Goal: Task Accomplishment & Management: Manage account settings

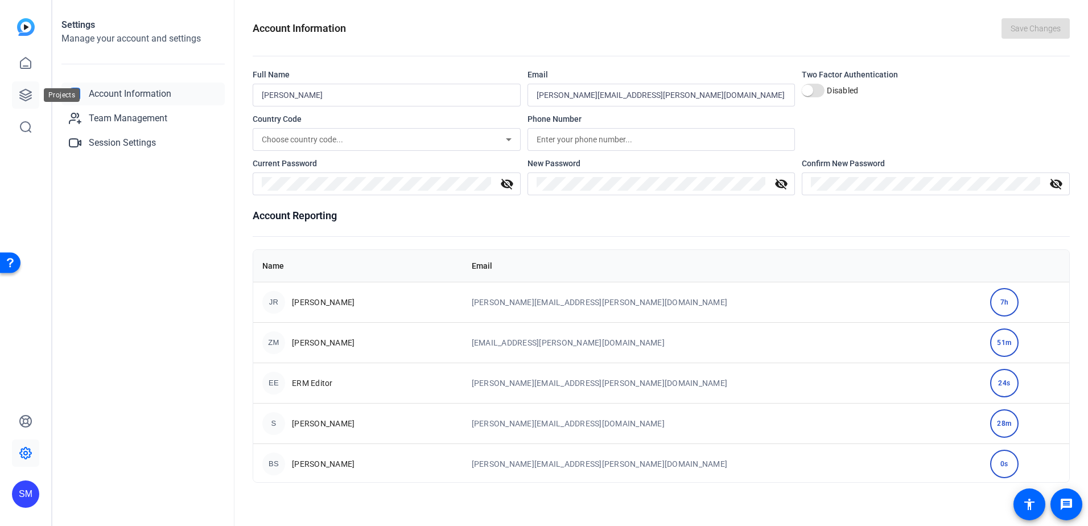
click at [20, 86] on link at bounding box center [25, 94] width 27 height 27
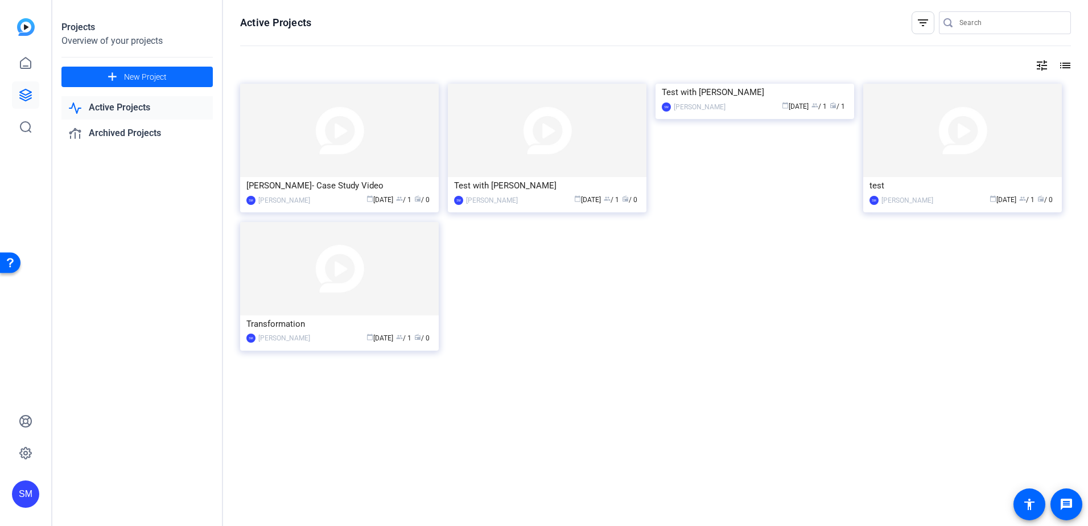
click at [109, 76] on mat-icon "add" at bounding box center [112, 77] width 14 height 14
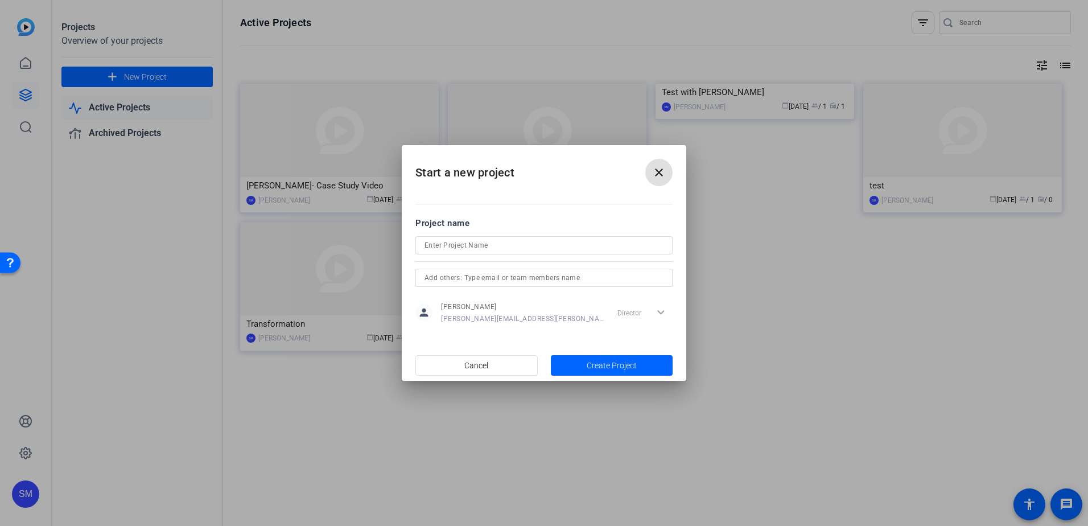
click at [489, 240] on input at bounding box center [544, 245] width 239 height 14
type input "Geospacial project"
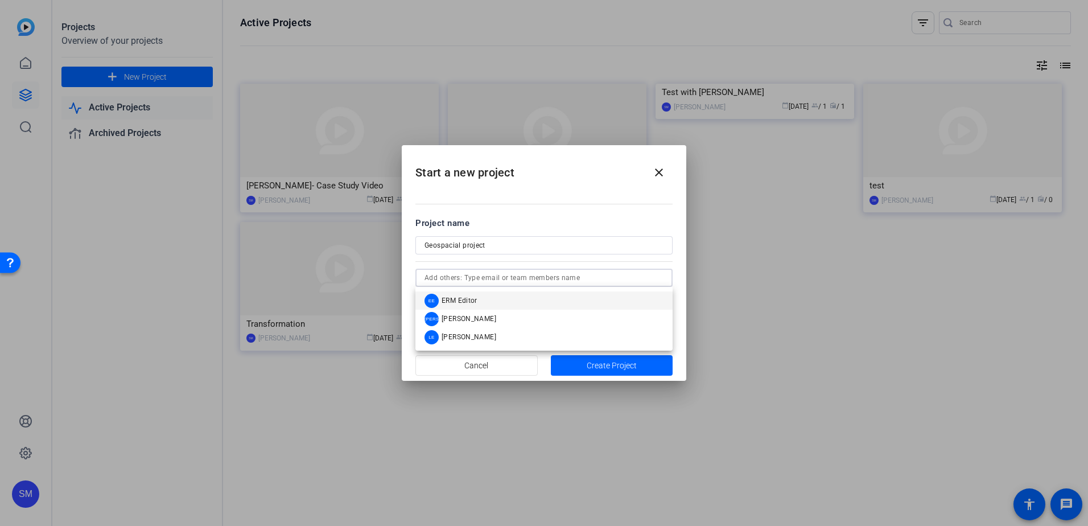
click at [461, 277] on input "text" at bounding box center [544, 278] width 239 height 14
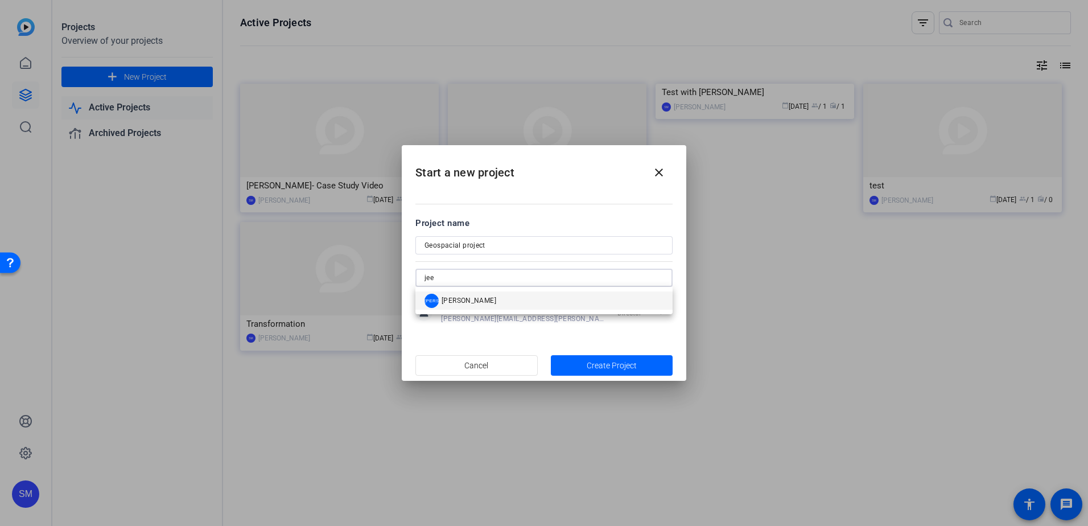
type input "jee"
click at [452, 299] on span "Jeeten Arora" at bounding box center [469, 300] width 55 height 9
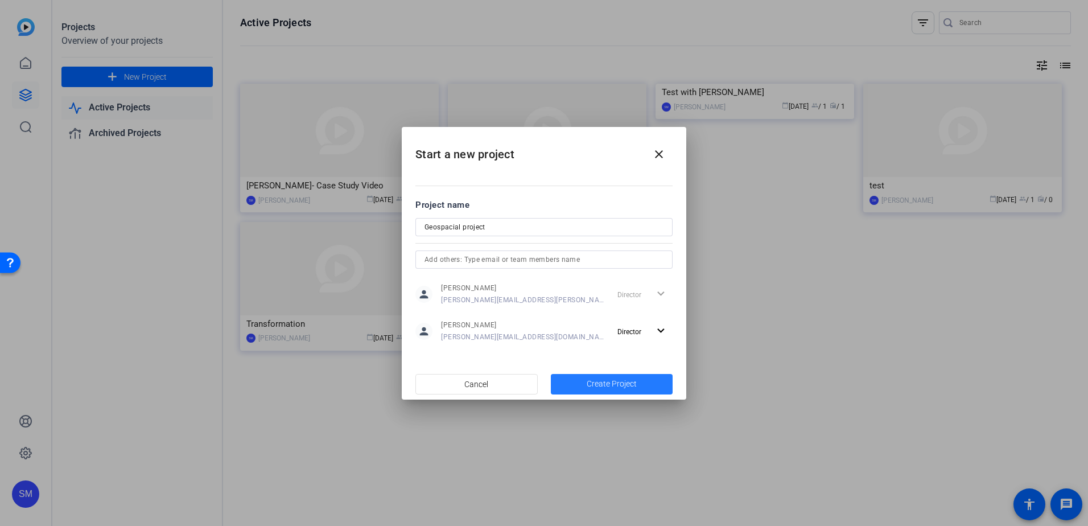
click at [600, 380] on span "Create Project" at bounding box center [612, 384] width 50 height 12
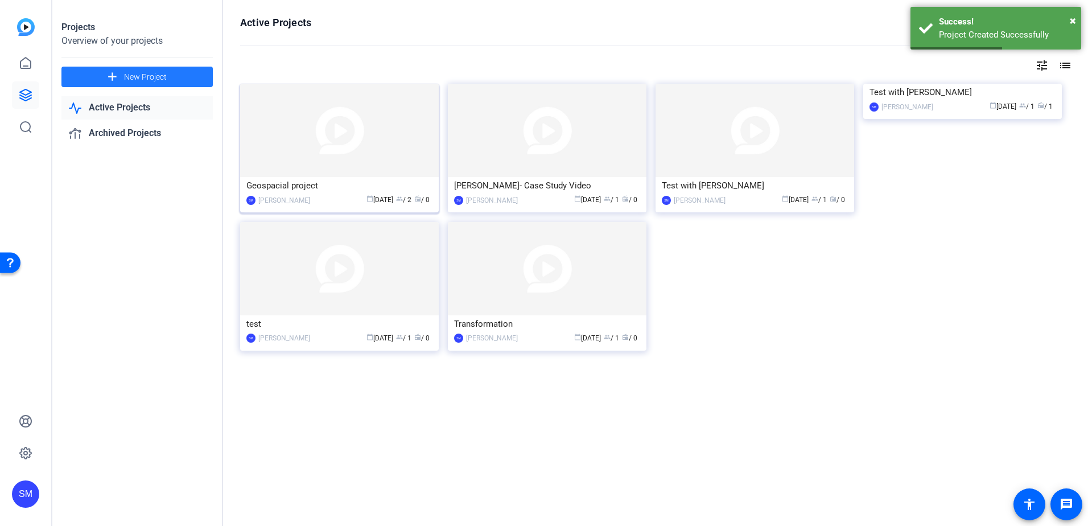
click at [360, 136] on img at bounding box center [339, 130] width 199 height 93
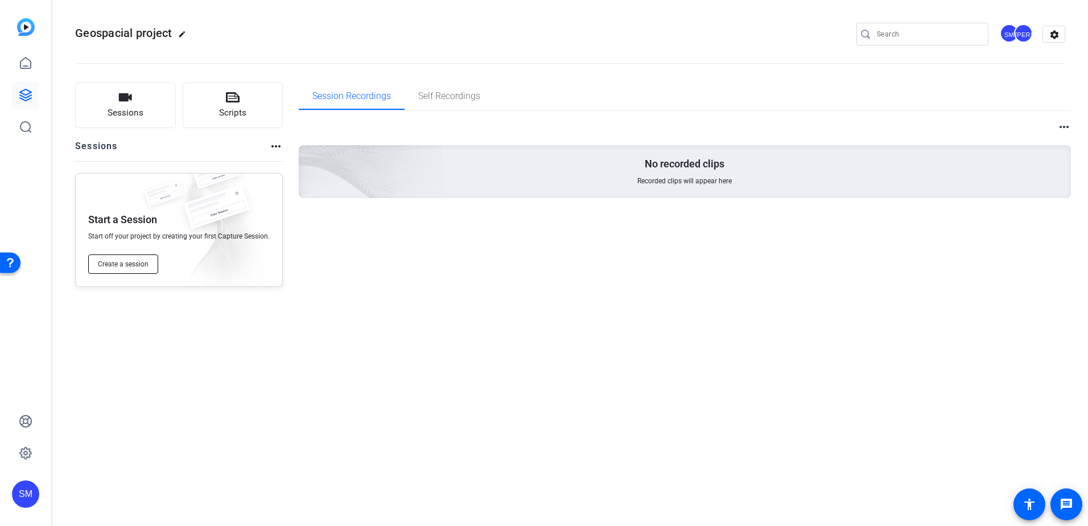
click at [123, 265] on span "Create a session" at bounding box center [123, 263] width 51 height 9
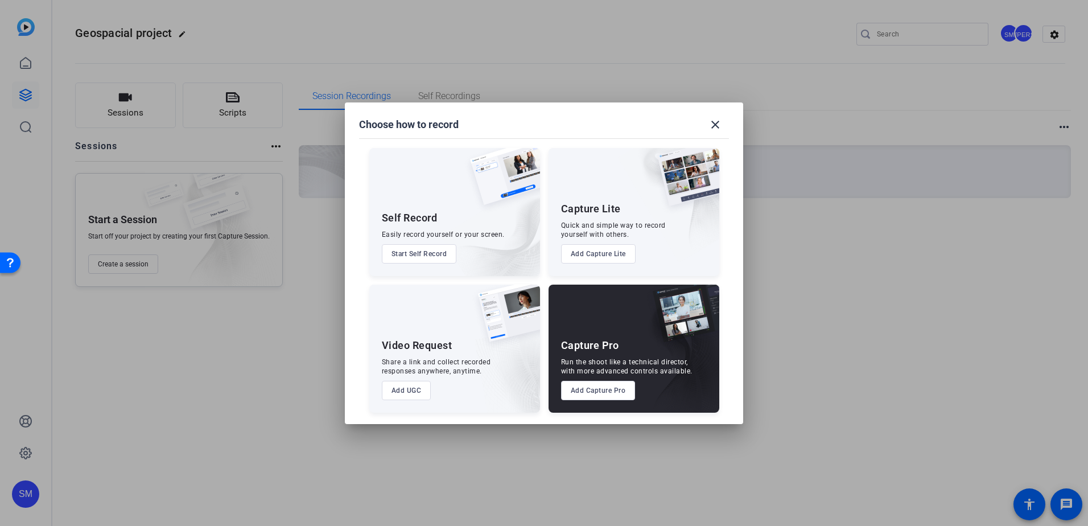
click at [593, 389] on button "Add Capture Pro" at bounding box center [598, 390] width 75 height 19
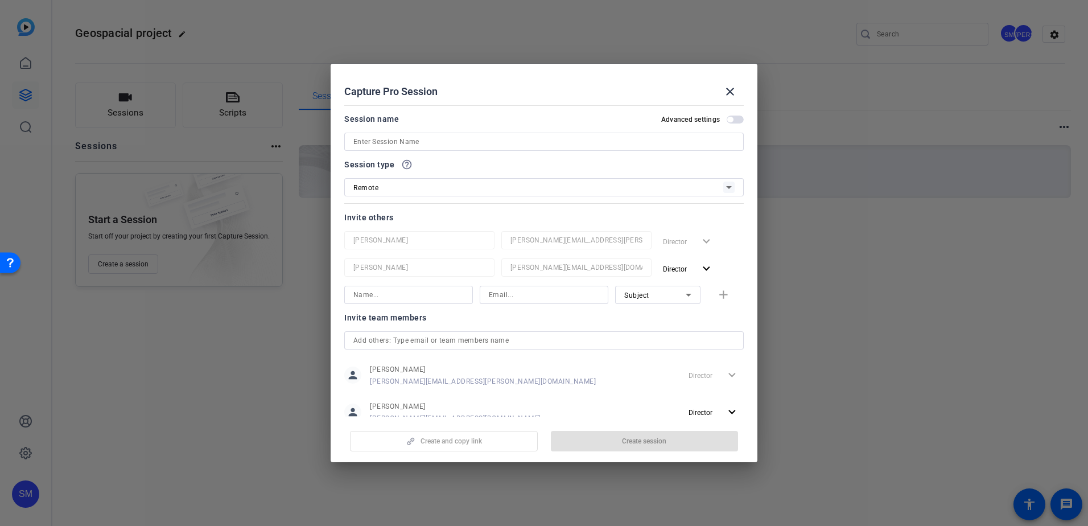
click at [405, 144] on input at bounding box center [543, 142] width 381 height 14
type input "Matthieu Tremari"
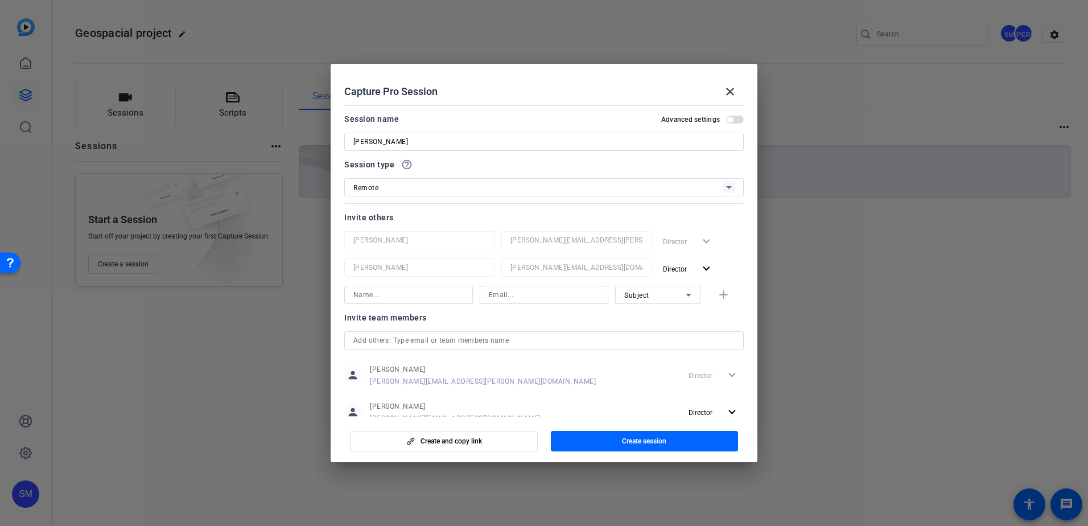
click at [413, 302] on div at bounding box center [408, 295] width 110 height 18
type input "Matthieu Tremari"
click at [507, 293] on input at bounding box center [544, 295] width 110 height 14
paste input "matthieu.tremari@erm.com"
type input "matthieu.tremari@erm.com"
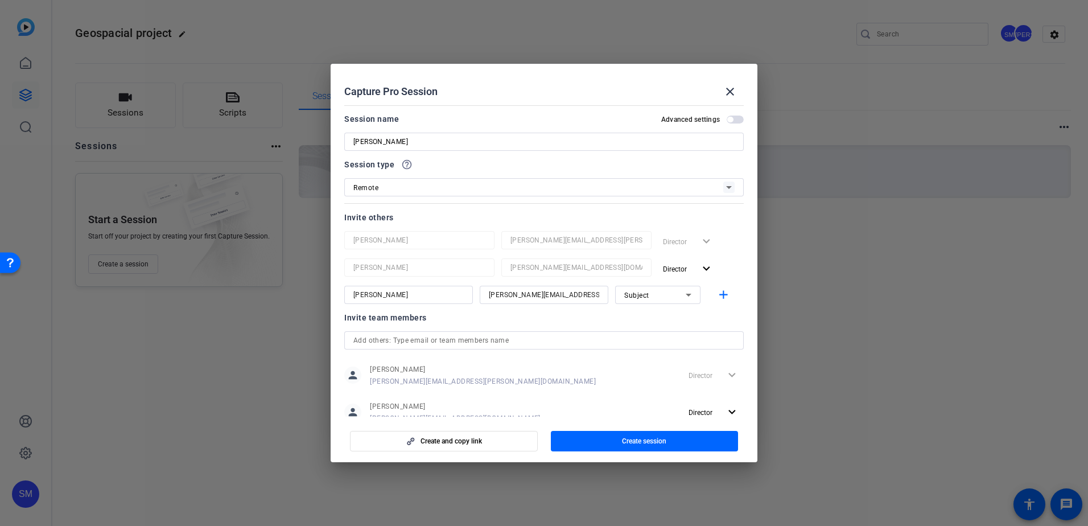
click at [488, 314] on div at bounding box center [544, 310] width 129 height 13
click at [718, 292] on mat-icon "add" at bounding box center [723, 295] width 14 height 14
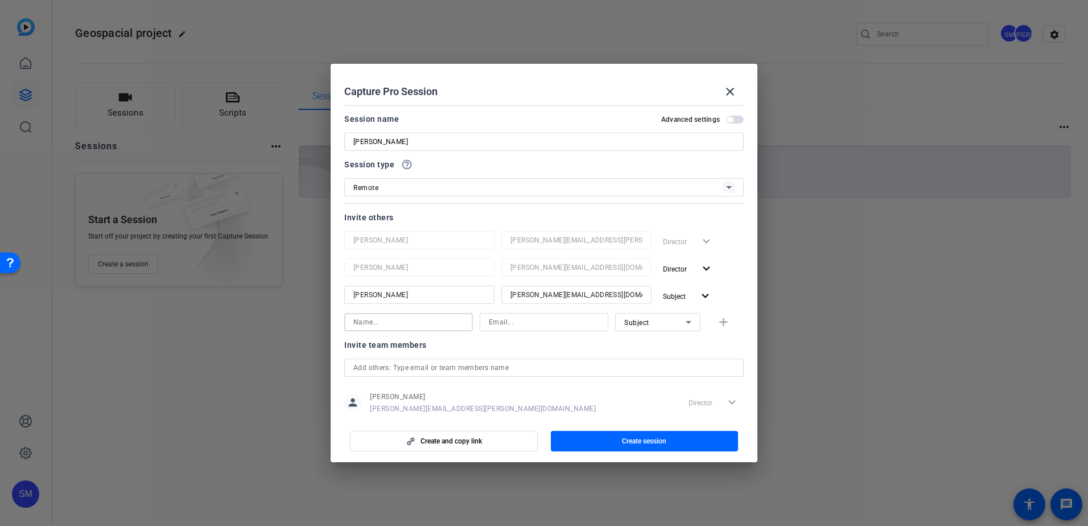
click at [394, 325] on input at bounding box center [408, 322] width 110 height 14
paste input "Diego Carvalho"
type input "Diego Carvalho"
drag, startPoint x: 537, startPoint y: 307, endPoint x: 536, endPoint y: 318, distance: 10.9
click at [537, 307] on div at bounding box center [576, 310] width 150 height 13
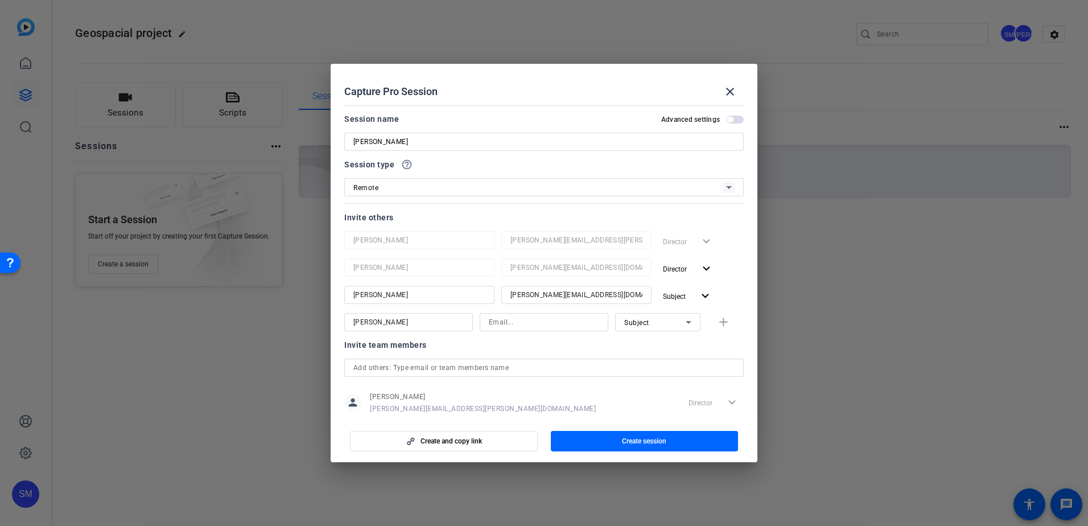
click at [534, 321] on input at bounding box center [544, 322] width 110 height 14
paste input "diego.carvalho@erm.com"
type input "diego.carvalho@erm.com"
click at [669, 321] on div "Subject" at bounding box center [654, 322] width 61 height 14
click at [661, 341] on mat-option "Collaborator" at bounding box center [651, 345] width 85 height 18
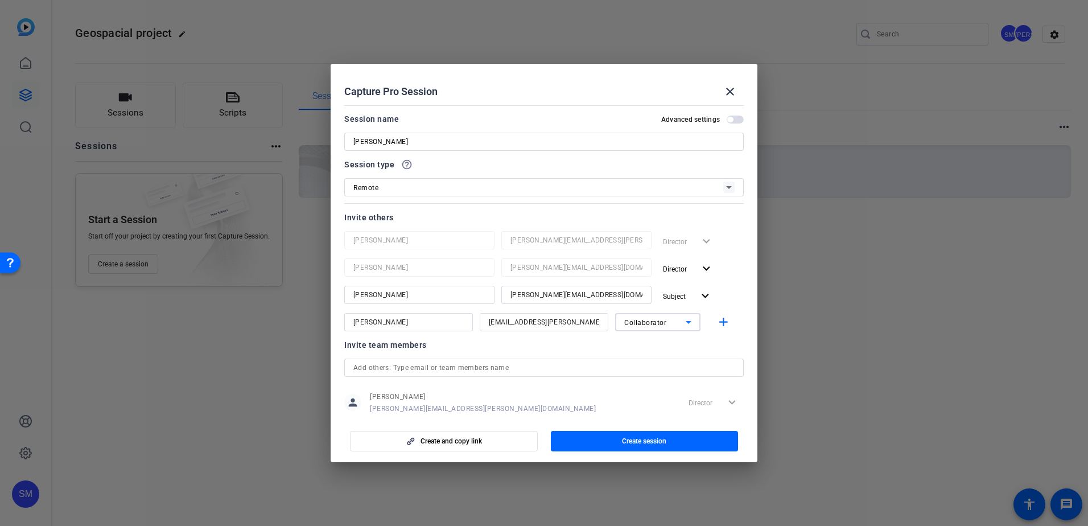
click at [665, 322] on div "Collaborator" at bounding box center [654, 322] width 61 height 14
click at [652, 360] on mat-option "Watcher" at bounding box center [651, 363] width 85 height 18
click at [616, 348] on div "Invite team members" at bounding box center [543, 345] width 399 height 14
click at [664, 319] on div "Watcher" at bounding box center [654, 322] width 61 height 14
click at [642, 347] on span "Collaborator" at bounding box center [640, 345] width 42 height 14
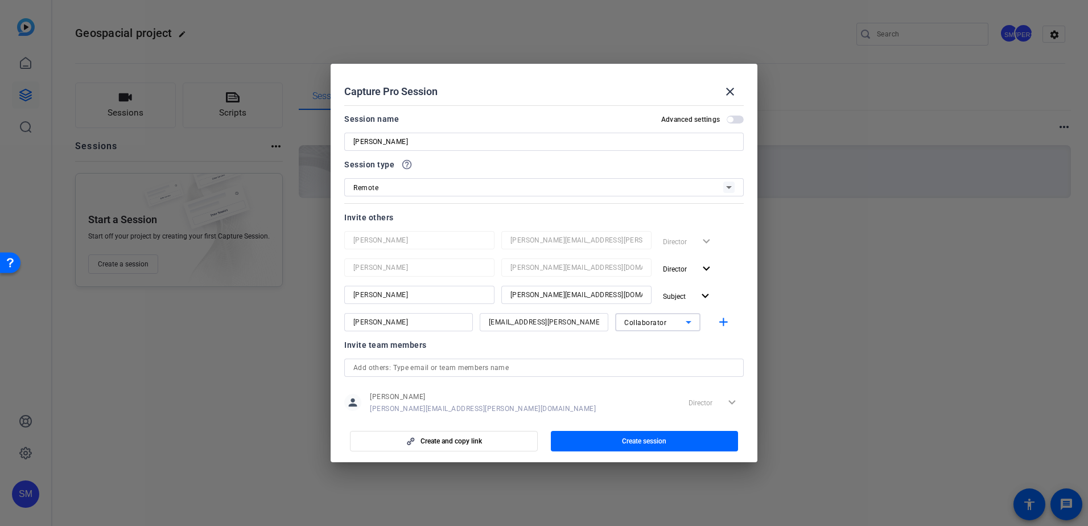
click at [616, 345] on div "Invite team members" at bounding box center [543, 345] width 399 height 14
drag, startPoint x: 664, startPoint y: 348, endPoint x: 627, endPoint y: 352, distance: 37.2
click at [659, 348] on div "Invite team members" at bounding box center [543, 345] width 399 height 14
click at [442, 184] on div "Remote" at bounding box center [538, 187] width 370 height 14
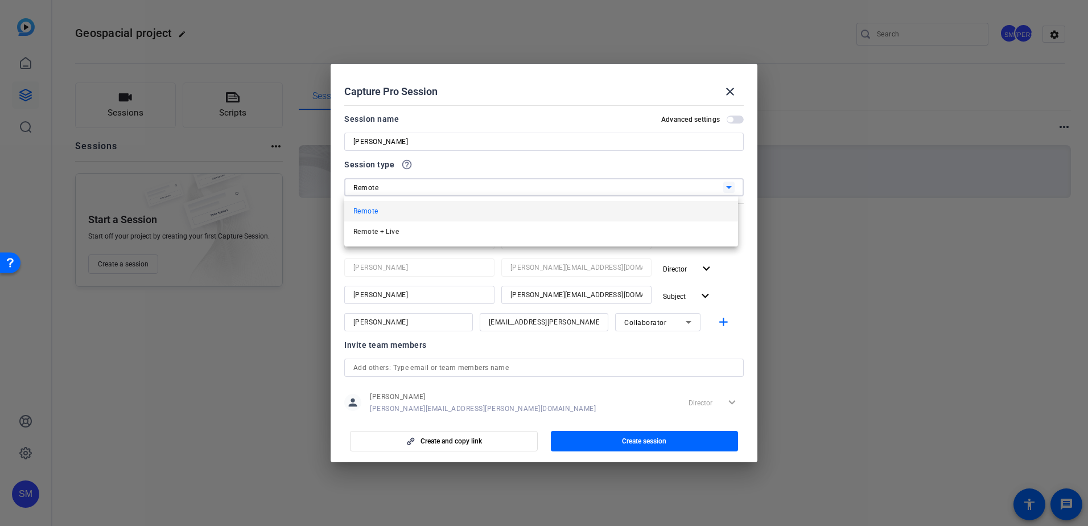
click at [485, 137] on div at bounding box center [544, 263] width 1088 height 526
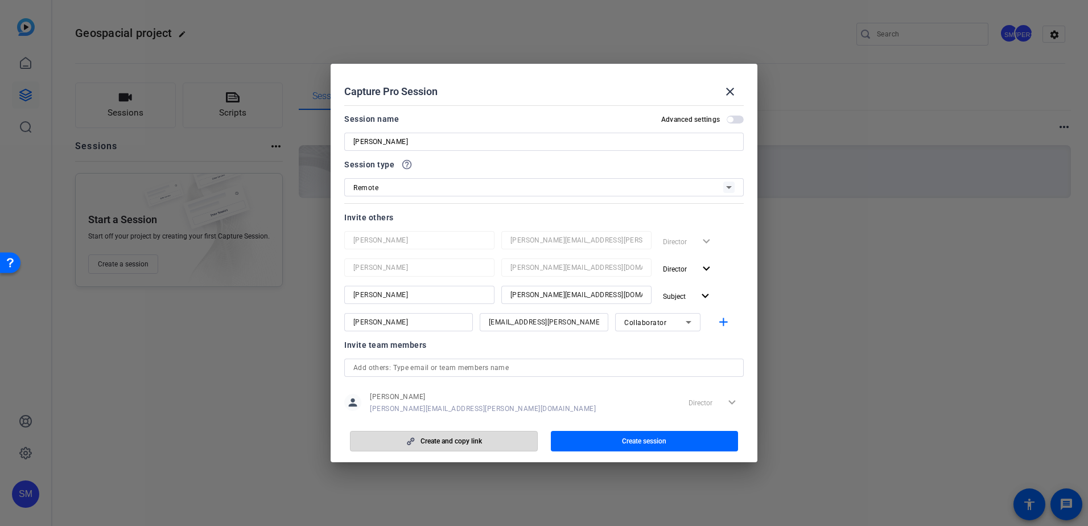
click at [481, 443] on span "Create and copy link" at bounding box center [451, 440] width 61 height 9
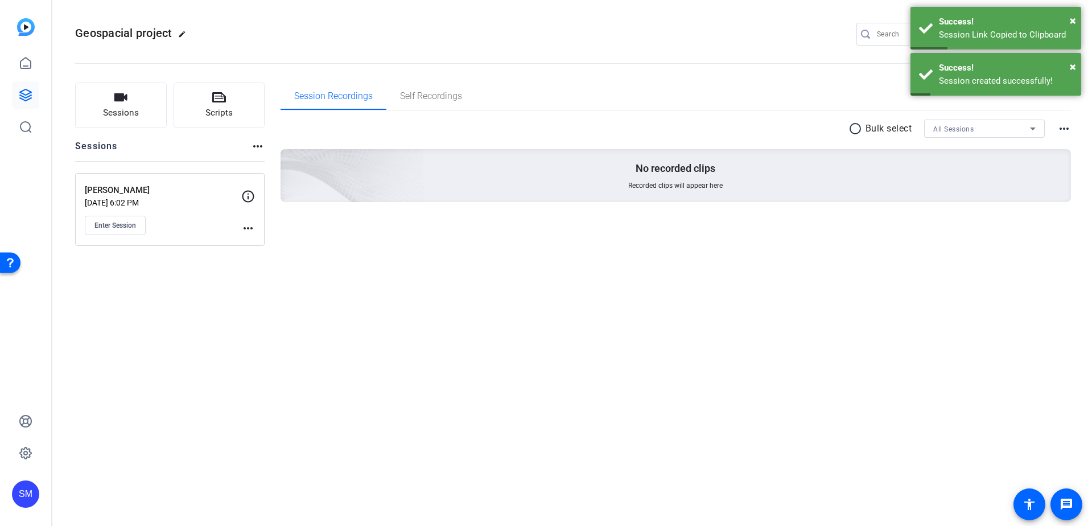
click at [174, 200] on p "Oct 10, 2025 @ 6:02 PM" at bounding box center [163, 202] width 156 height 9
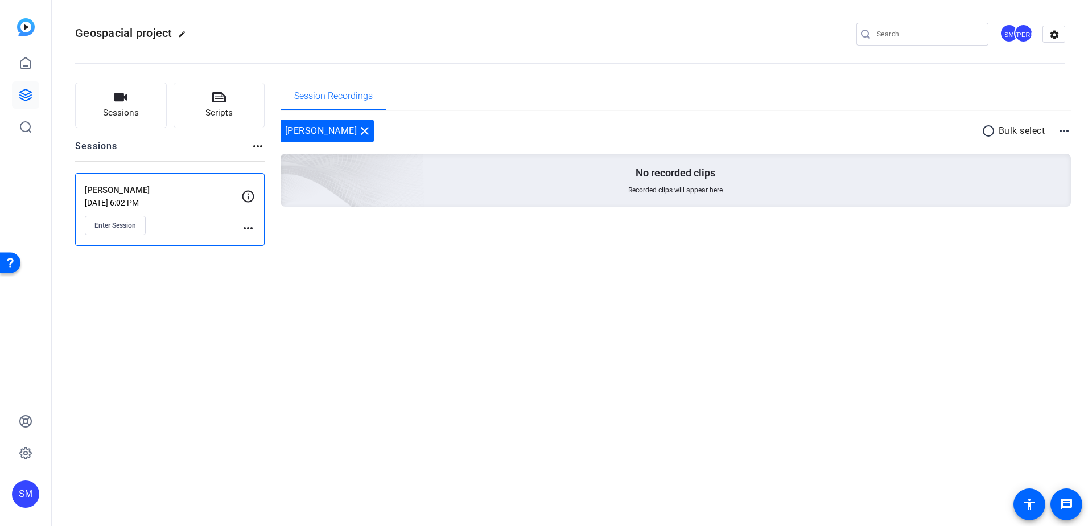
click at [242, 228] on mat-icon "more_horiz" at bounding box center [248, 228] width 14 height 14
click at [262, 249] on span "Edit Session" at bounding box center [276, 245] width 52 height 14
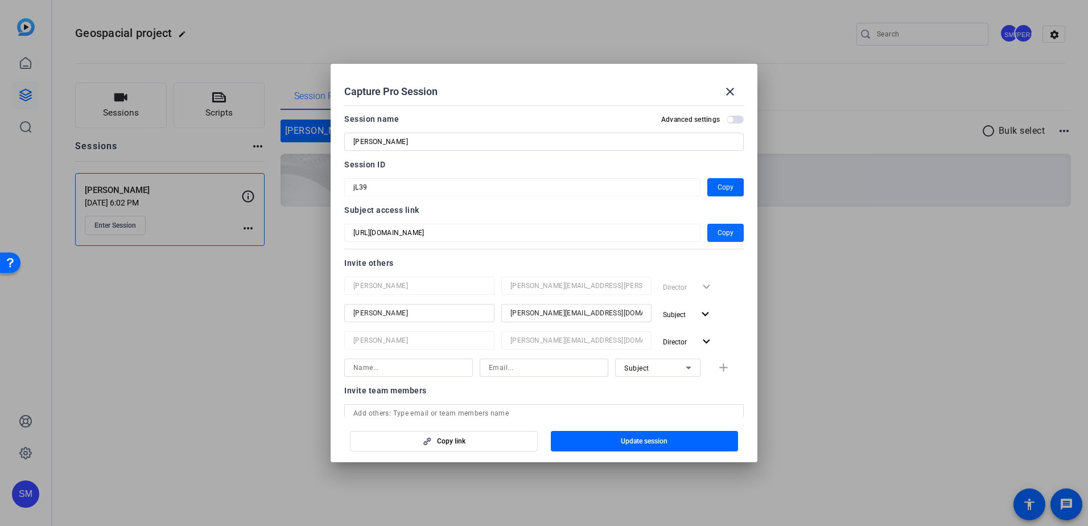
click at [723, 229] on span "Copy" at bounding box center [726, 233] width 16 height 14
click at [707, 188] on span "button" at bounding box center [725, 187] width 36 height 27
click at [723, 348] on div "Director expand_more" at bounding box center [700, 341] width 85 height 20
click at [339, 332] on mat-dialog-content "Session name Advanced settings Matthieu Tremari Session ID jL39 Copy Subject ac…" at bounding box center [544, 259] width 427 height 316
click at [420, 314] on input "Matthieu Tremari" at bounding box center [419, 313] width 132 height 14
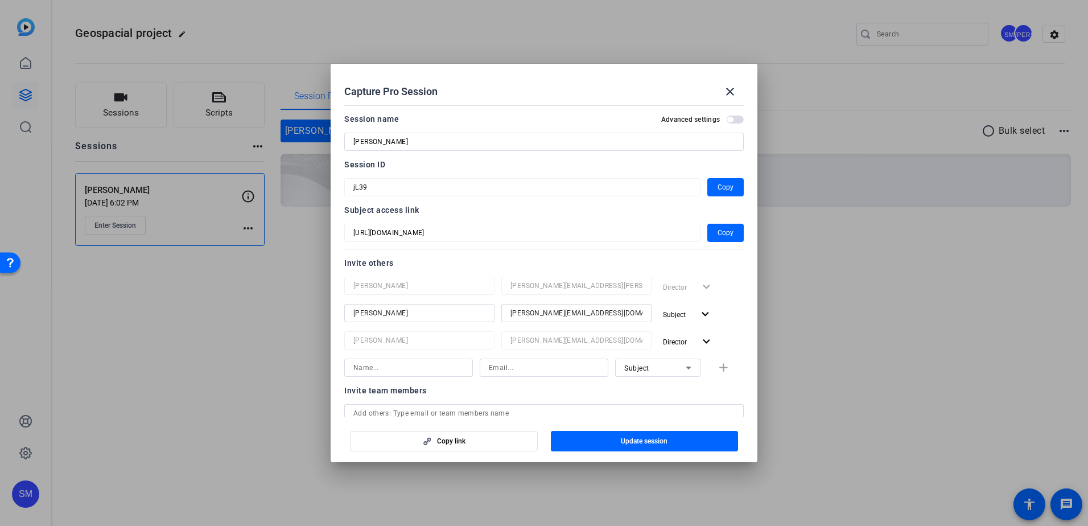
click at [445, 364] on input at bounding box center [408, 368] width 110 height 14
click at [385, 367] on input at bounding box center [408, 368] width 110 height 14
paste input "Diego Carvalho <Diego.Carvalho@erm.com>"
drag, startPoint x: 368, startPoint y: 368, endPoint x: 612, endPoint y: 349, distance: 244.3
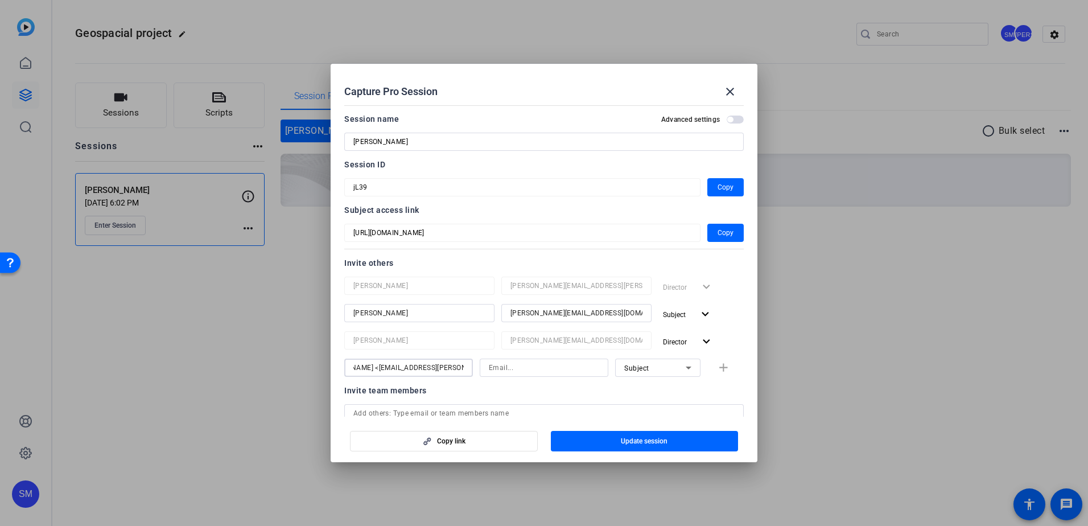
click at [612, 349] on div "Sarah Middleton sarah.middleton@erm.com Director expand_more Matthieu Tremari m…" at bounding box center [543, 327] width 399 height 100
type input "Diego Carvalho"
click at [518, 369] on input at bounding box center [544, 368] width 110 height 14
paste input "Diego Carvalho <Diego.Carvalho@erm.com>"
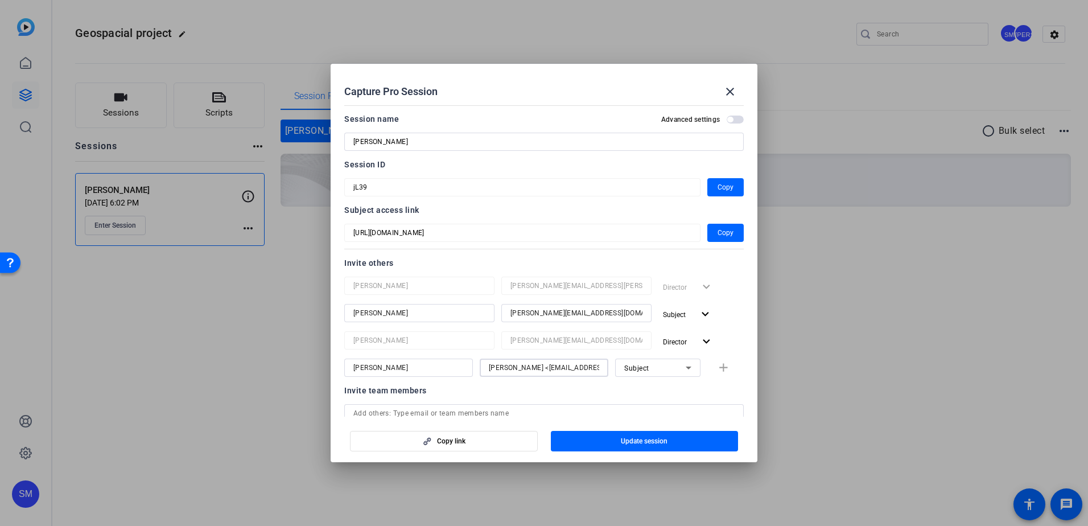
drag, startPoint x: 506, startPoint y: 366, endPoint x: 390, endPoint y: 375, distance: 116.4
click at [390, 375] on div "Diego Carvalho Diego Carvalho <Diego.Carvalho@erm.com> Subject add" at bounding box center [543, 368] width 399 height 18
click at [586, 368] on input "Diego.Carvalho@erm.com>" at bounding box center [544, 368] width 110 height 14
type input "Diego.Carvalho@erm.com"
click at [633, 369] on span "Subject" at bounding box center [636, 368] width 25 height 8
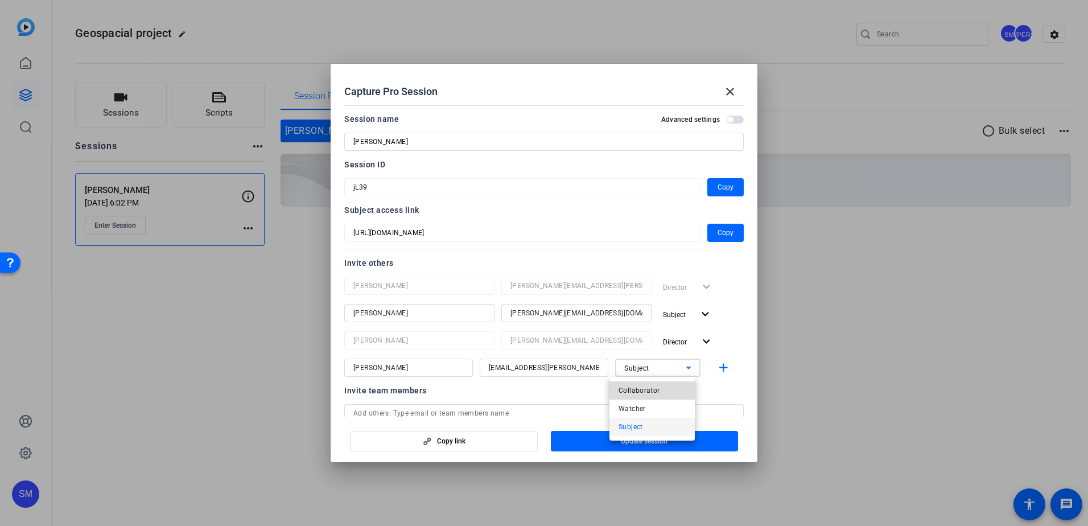
click at [641, 388] on span "Collaborator" at bounding box center [640, 391] width 42 height 14
click at [718, 368] on mat-icon "add" at bounding box center [723, 368] width 14 height 14
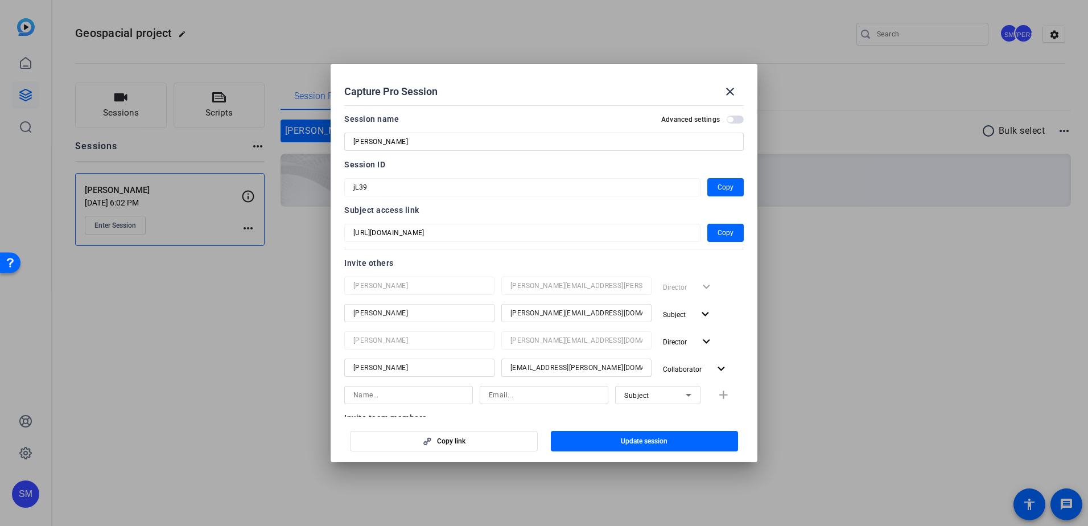
click at [738, 314] on div "Subject expand_more" at bounding box center [700, 314] width 85 height 20
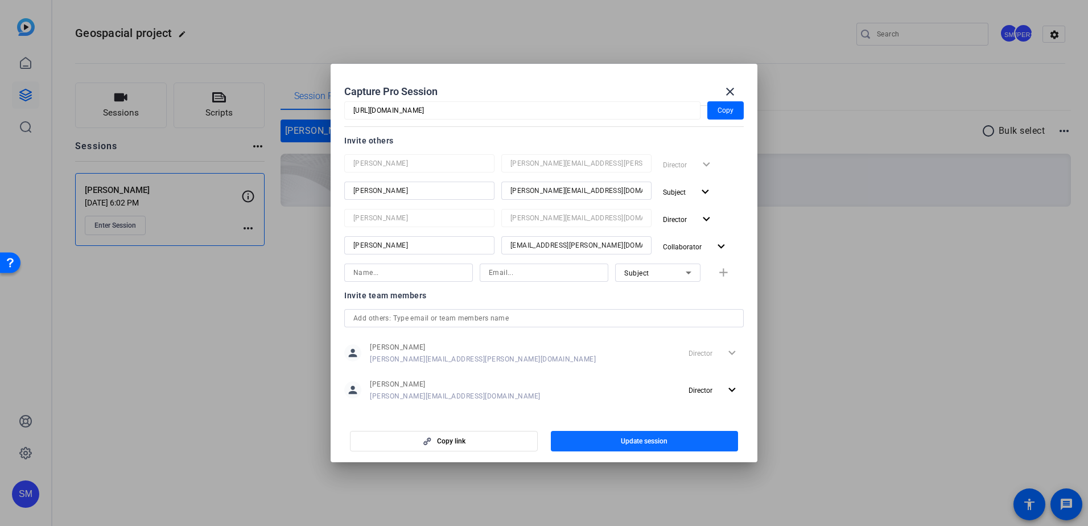
scroll to position [134, 0]
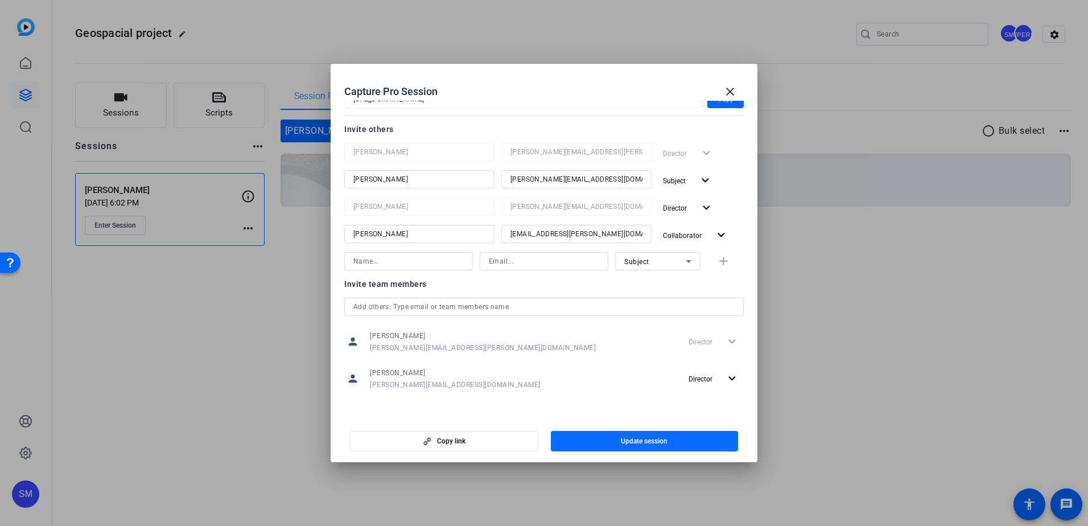
click at [610, 438] on span "button" at bounding box center [645, 440] width 188 height 27
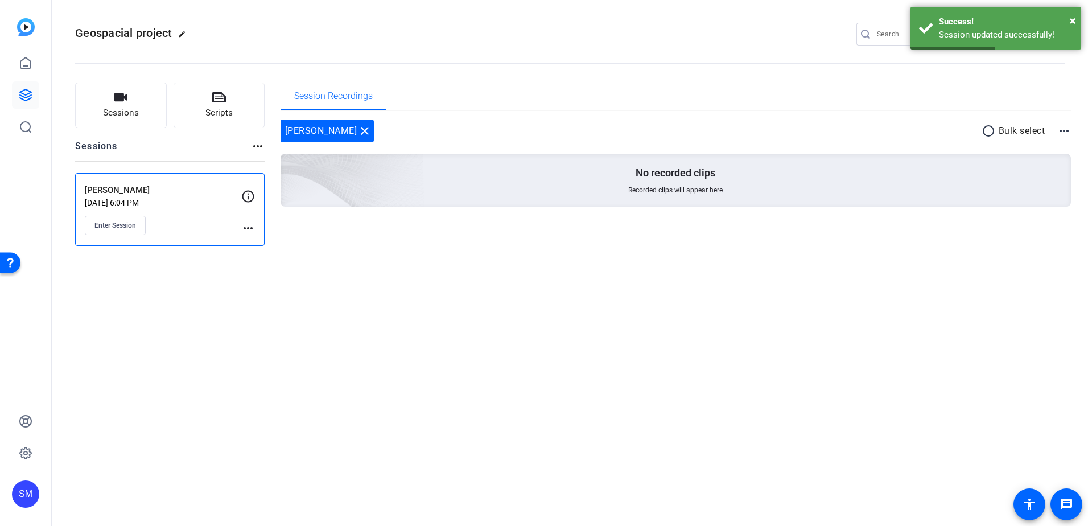
click at [247, 224] on mat-icon "more_horiz" at bounding box center [248, 228] width 14 height 14
click at [260, 245] on span "Edit Session" at bounding box center [276, 245] width 52 height 14
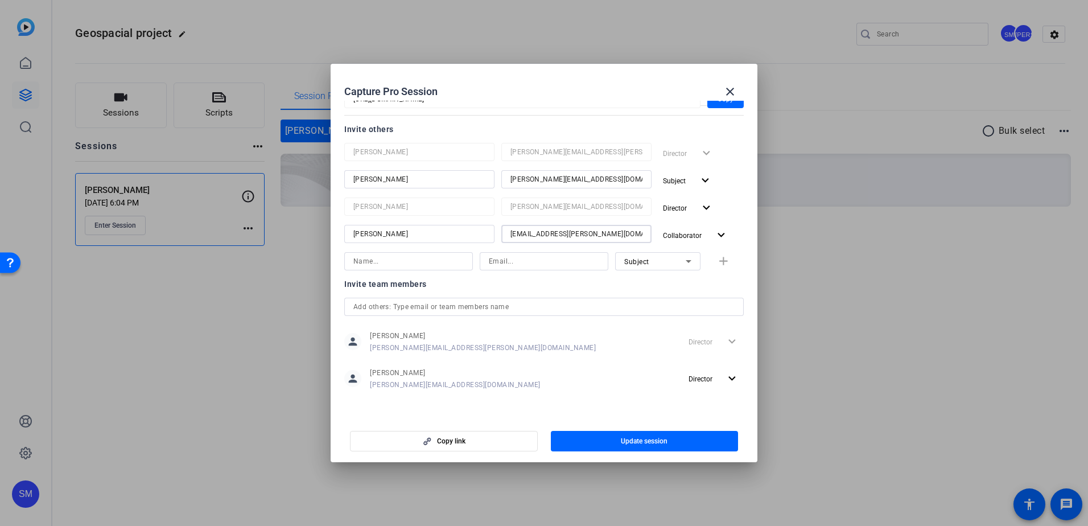
click at [605, 230] on input "Diego.Carvalho@erm.com" at bounding box center [576, 234] width 132 height 14
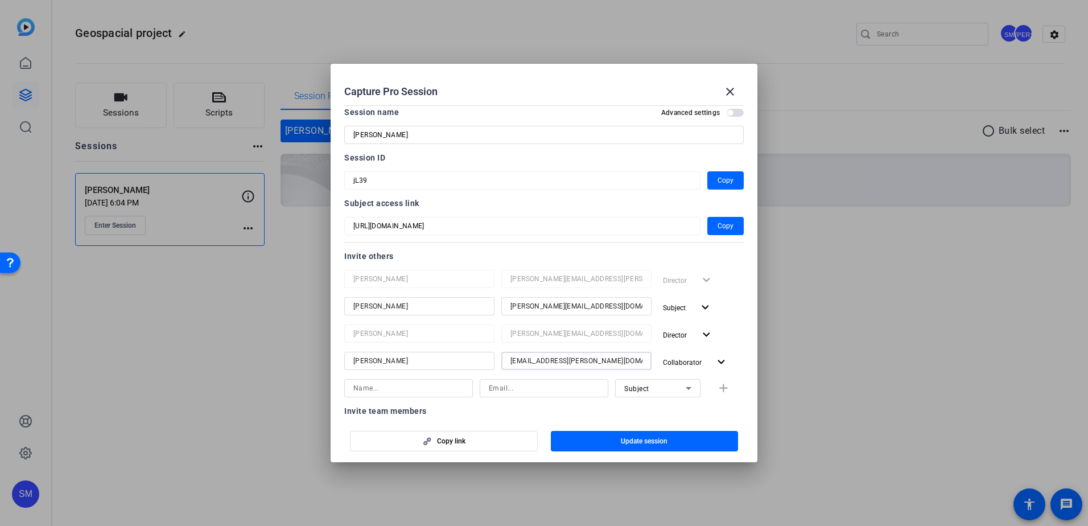
scroll to position [0, 0]
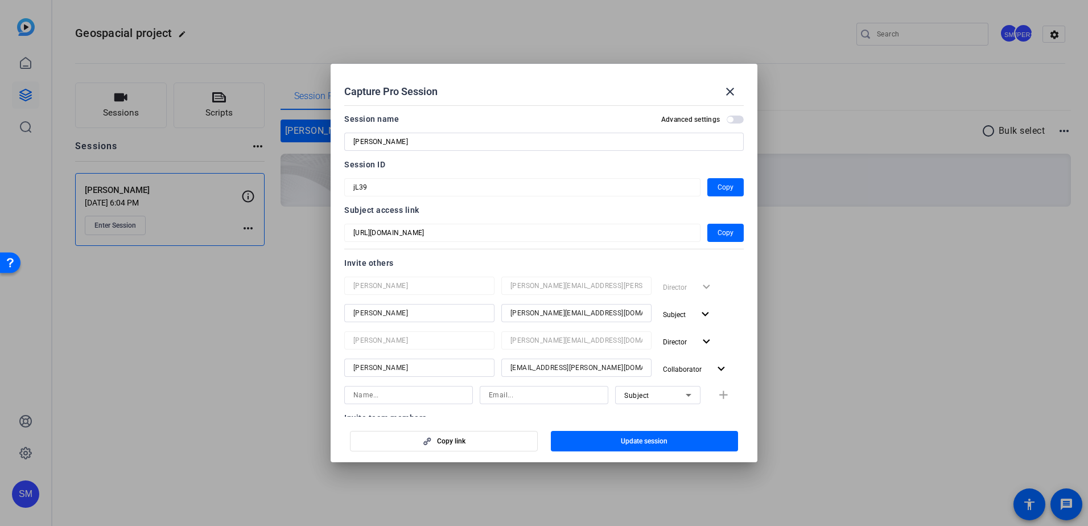
click at [738, 280] on mat-dialog-content "Session name Advanced settings Matthieu Tremari Session ID jL39 Copy Subject ac…" at bounding box center [544, 259] width 427 height 316
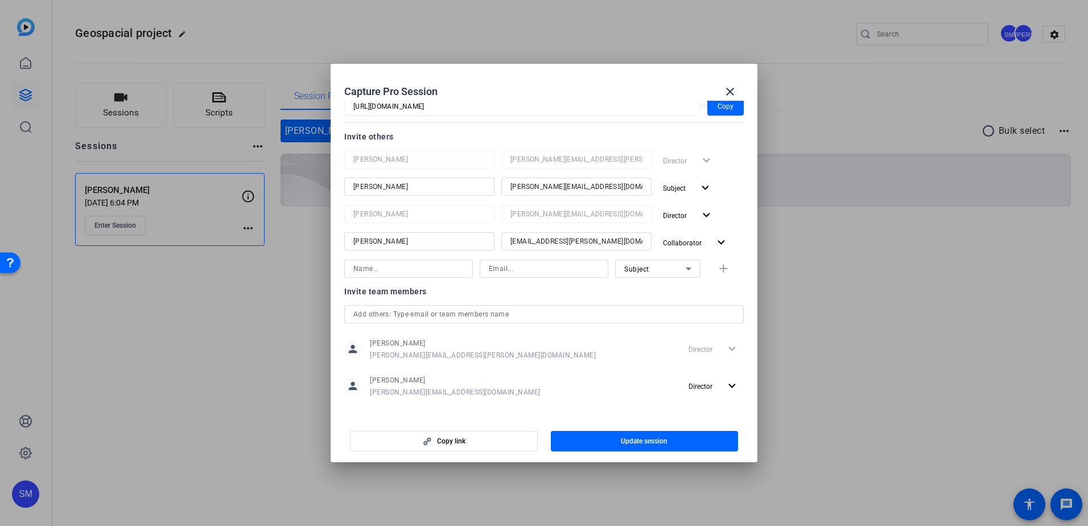
scroll to position [134, 0]
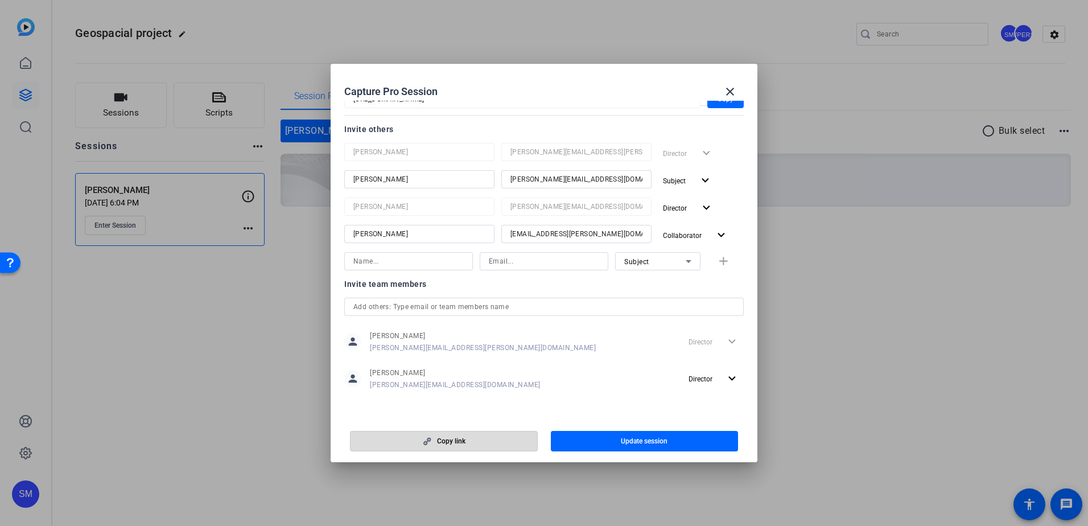
click at [465, 442] on span "Copy link" at bounding box center [451, 440] width 28 height 9
click at [734, 201] on div "Director expand_more" at bounding box center [700, 207] width 85 height 20
click at [537, 359] on div "person Sarah Middleton sarah.middleton@erm.com Director expand_more person Jeet…" at bounding box center [543, 359] width 399 height 65
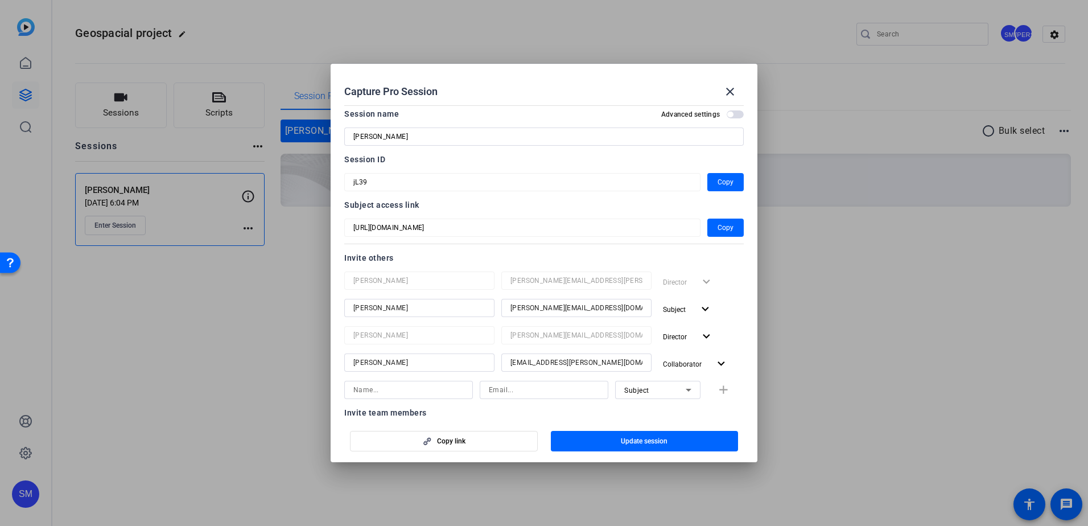
scroll to position [0, 0]
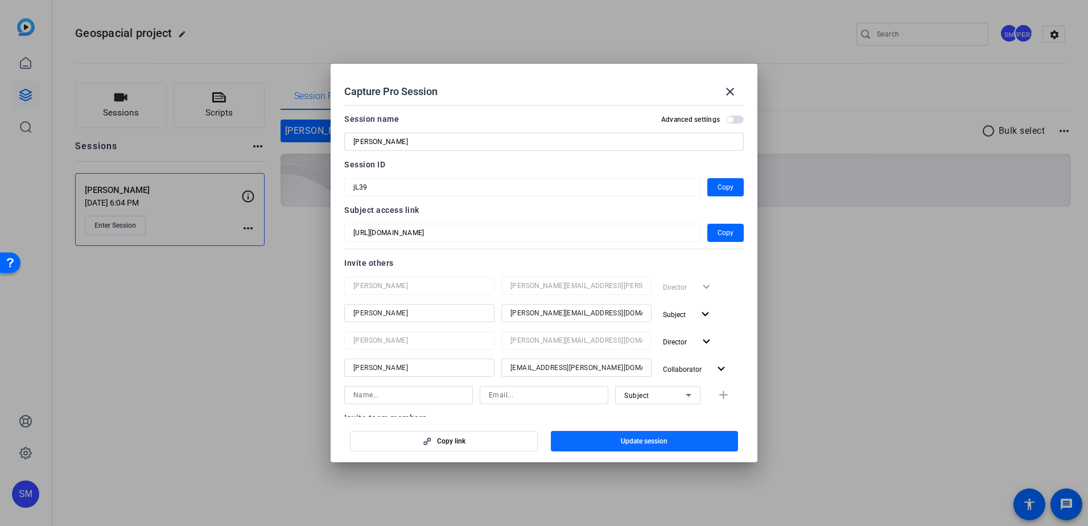
click at [645, 442] on span "Update session" at bounding box center [644, 440] width 47 height 9
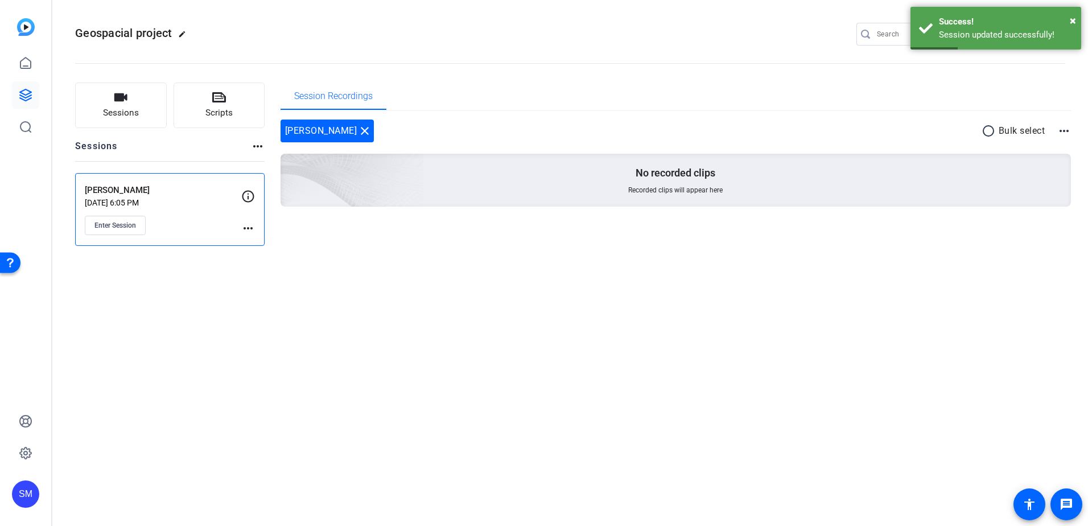
click at [250, 225] on mat-icon "more_horiz" at bounding box center [248, 228] width 14 height 14
click at [167, 256] on div at bounding box center [544, 263] width 1088 height 526
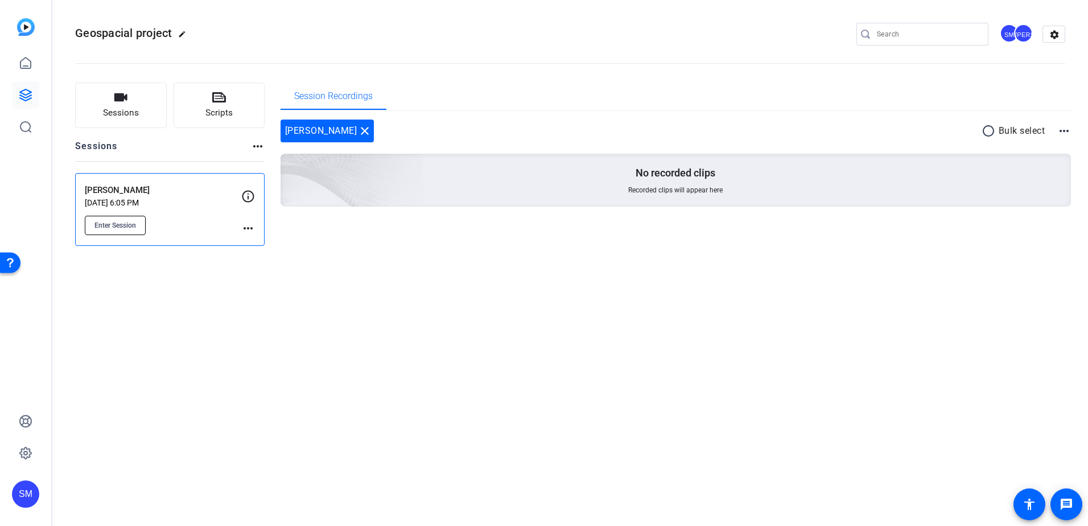
click at [105, 222] on span "Enter Session" at bounding box center [115, 225] width 42 height 9
click at [246, 229] on mat-icon "more_horiz" at bounding box center [248, 228] width 14 height 14
click at [281, 245] on span "Edit Session" at bounding box center [276, 245] width 52 height 14
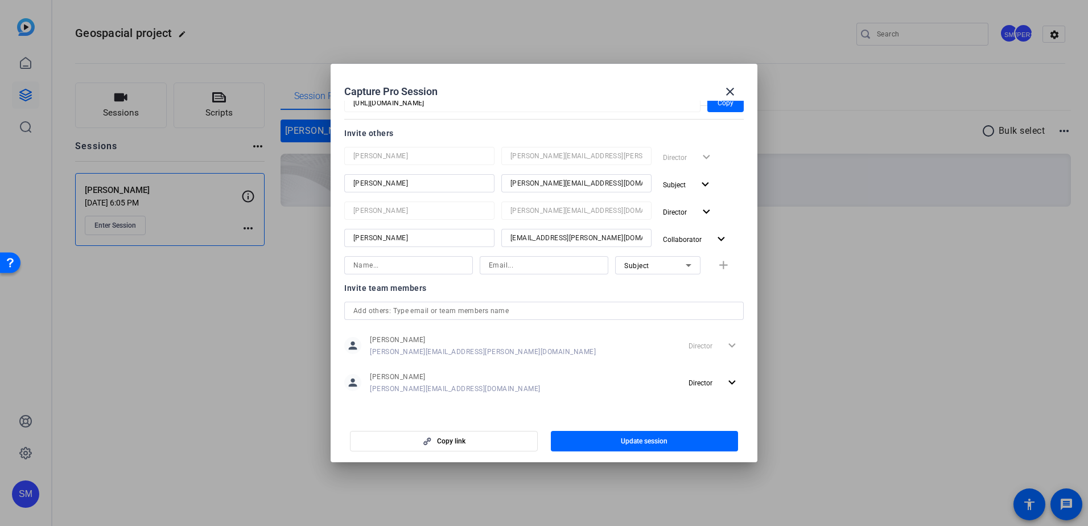
scroll to position [134, 0]
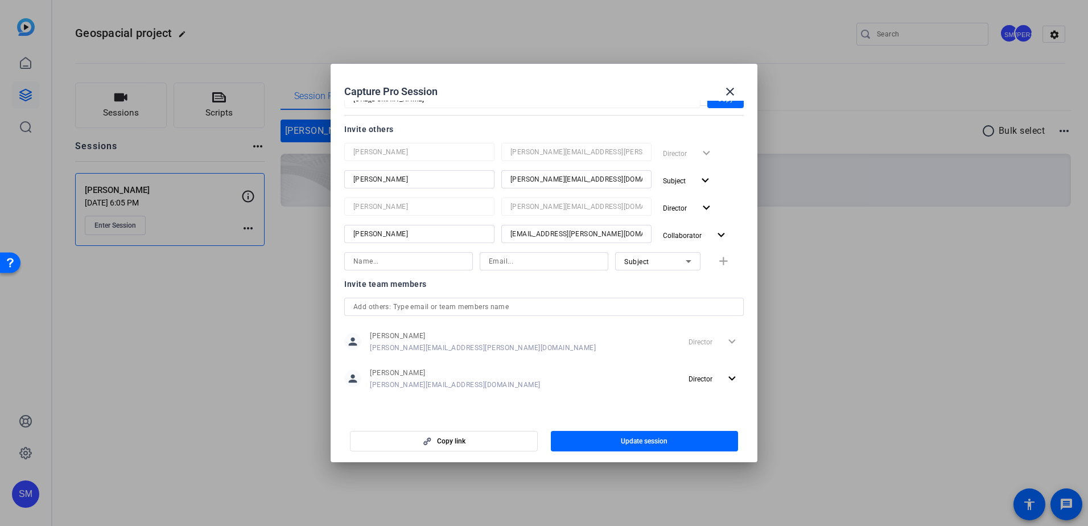
click at [595, 213] on mat-form-field "jeeten.arora@erm.com" at bounding box center [576, 206] width 150 height 18
click at [716, 234] on mat-icon "expand_more" at bounding box center [721, 235] width 14 height 14
click at [716, 234] on div at bounding box center [544, 263] width 1088 height 526
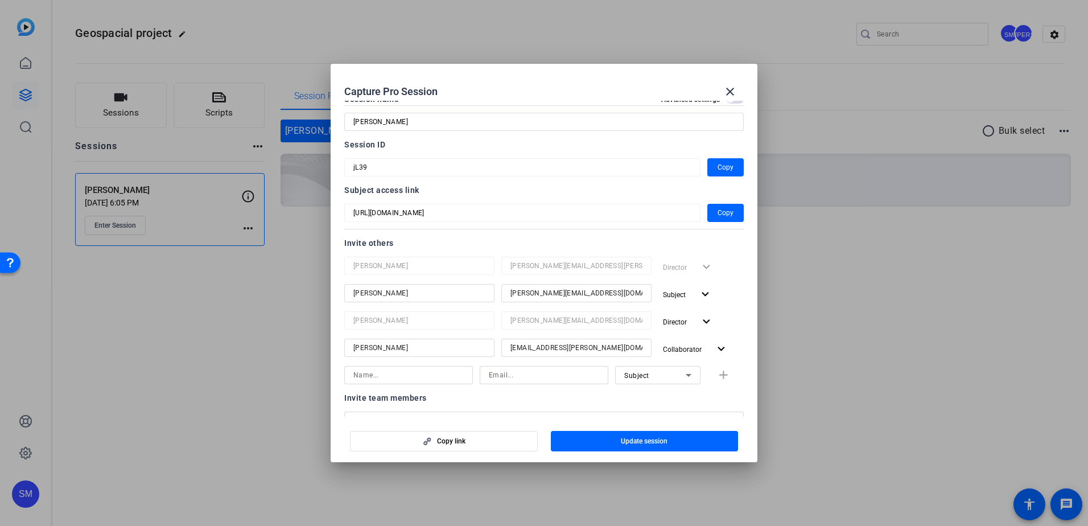
scroll to position [0, 0]
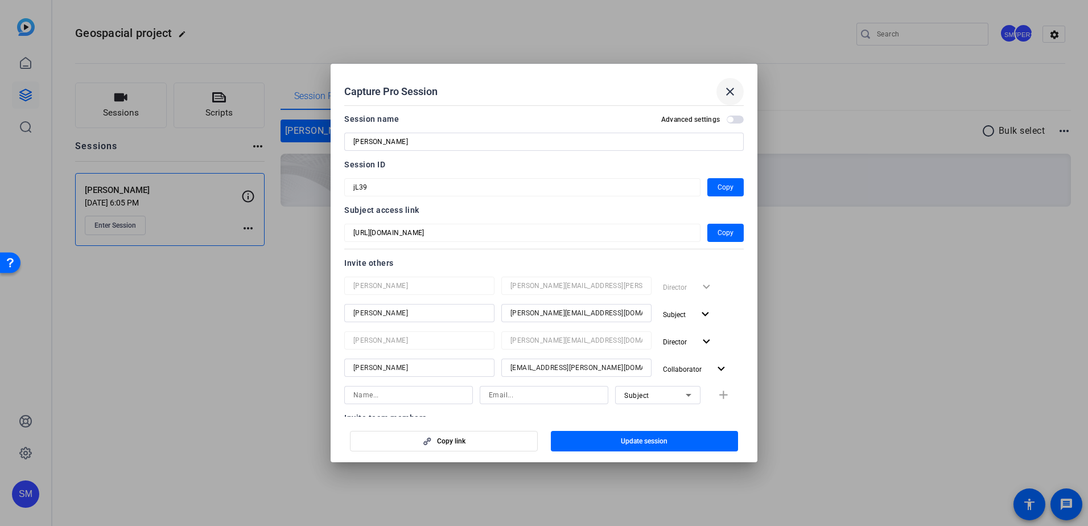
click at [732, 89] on mat-icon "close" at bounding box center [730, 92] width 14 height 14
